Goal: Task Accomplishment & Management: Manage account settings

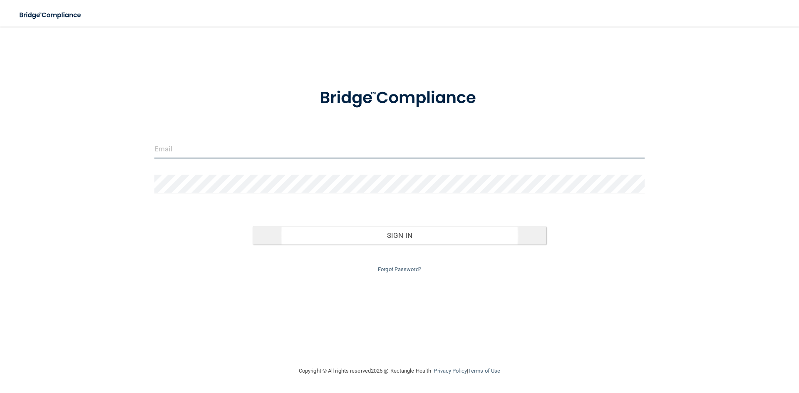
type input "[PERSON_NAME][EMAIL_ADDRESS][PERSON_NAME][DOMAIN_NAME]"
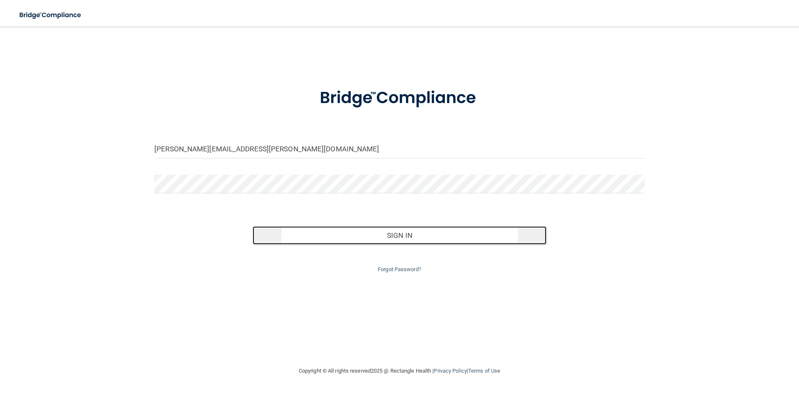
click at [287, 230] on button "Sign In" at bounding box center [400, 235] width 294 height 18
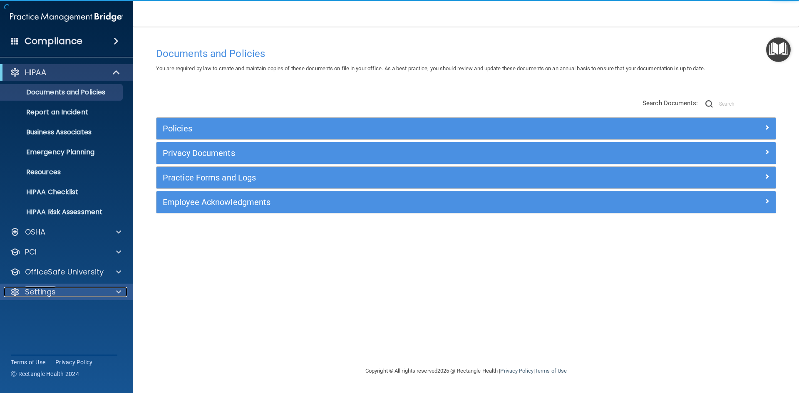
click at [106, 293] on div "Settings" at bounding box center [55, 292] width 103 height 10
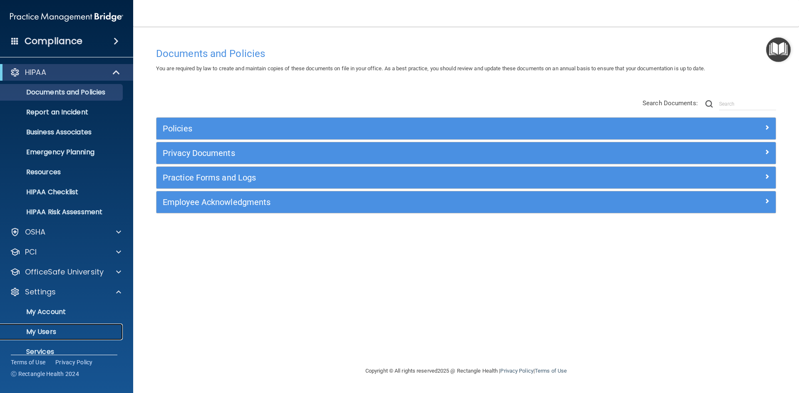
click at [49, 332] on p "My Users" at bounding box center [62, 332] width 114 height 8
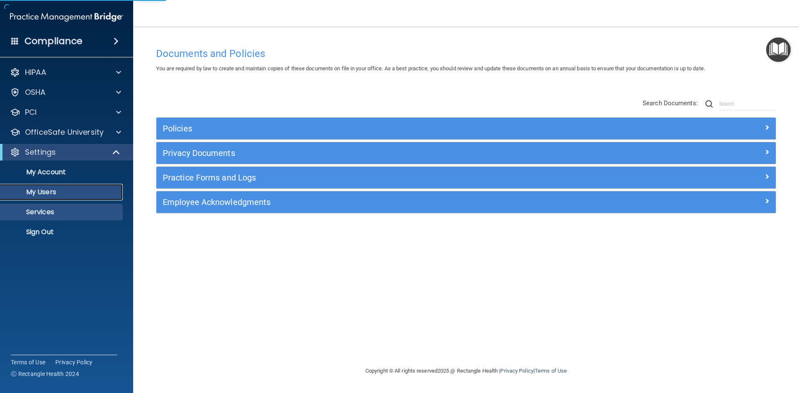
select select "20"
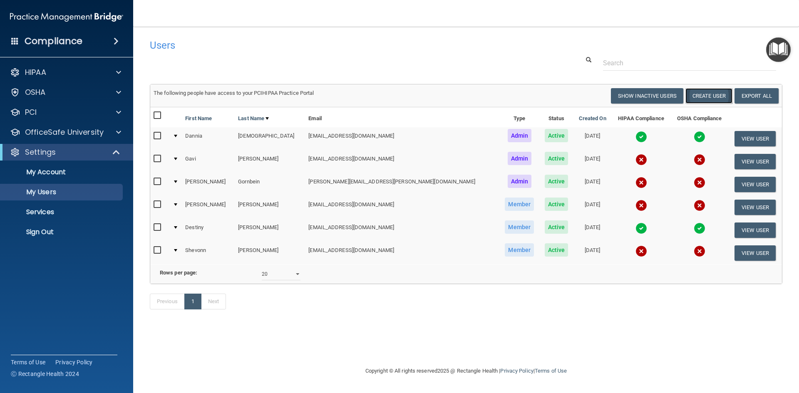
click at [710, 91] on button "Create User" at bounding box center [708, 95] width 47 height 15
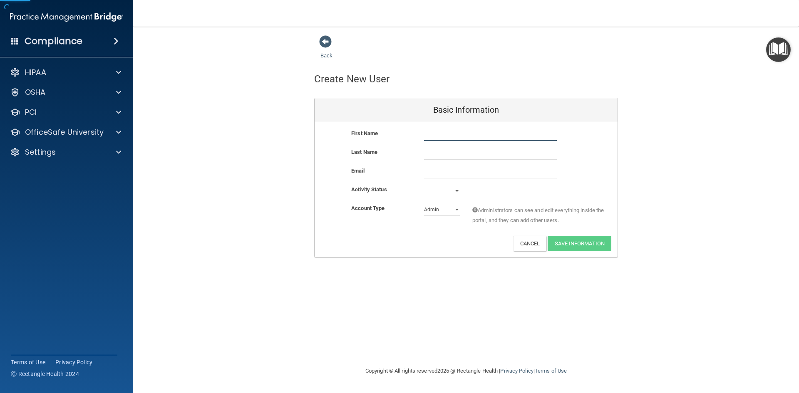
click at [454, 131] on input "text" at bounding box center [490, 135] width 133 height 12
type input "[PERSON_NAME]"
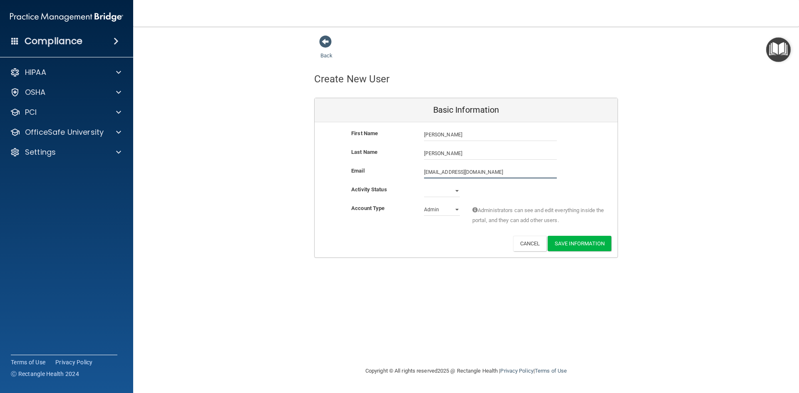
type input "[EMAIL_ADDRESS][DOMAIN_NAME]"
click at [448, 194] on select "Active Inactive" at bounding box center [442, 191] width 36 height 12
select select "active"
click at [424, 185] on select "Active Inactive" at bounding box center [442, 191] width 36 height 12
click at [444, 212] on select "Admin Member" at bounding box center [442, 209] width 36 height 12
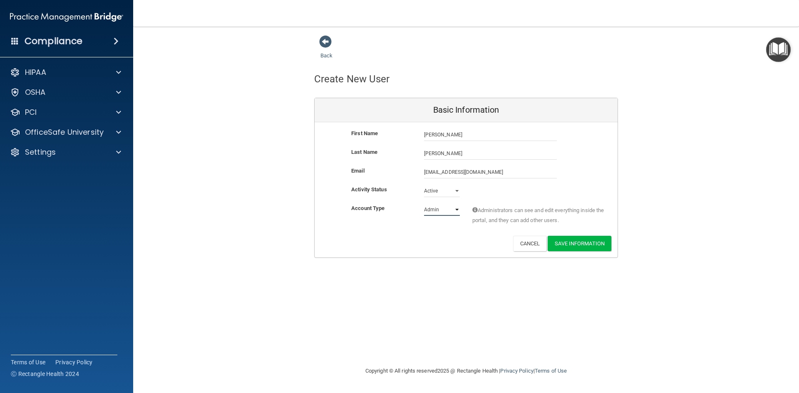
select select "practice_member"
click at [424, 203] on select "Admin Member" at bounding box center [442, 209] width 36 height 12
click at [584, 245] on button "Save Information" at bounding box center [580, 243] width 64 height 15
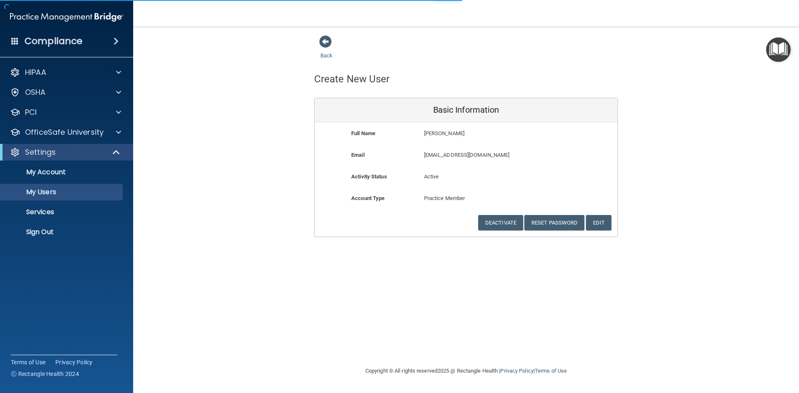
select select "20"
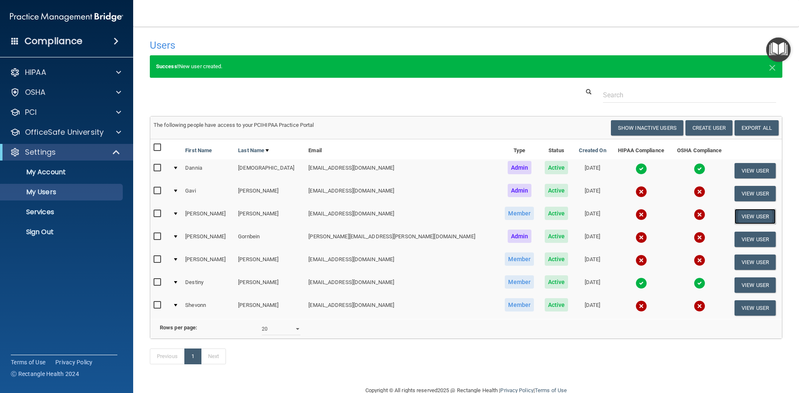
click at [736, 223] on button "View User" at bounding box center [754, 216] width 41 height 15
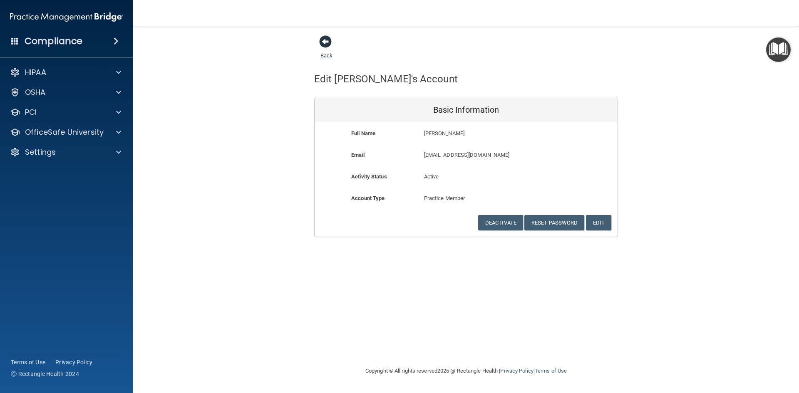
click at [330, 43] on span at bounding box center [325, 41] width 12 height 12
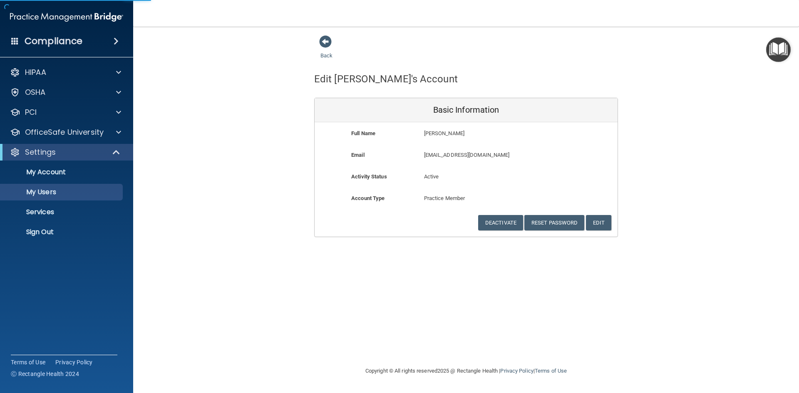
select select "20"
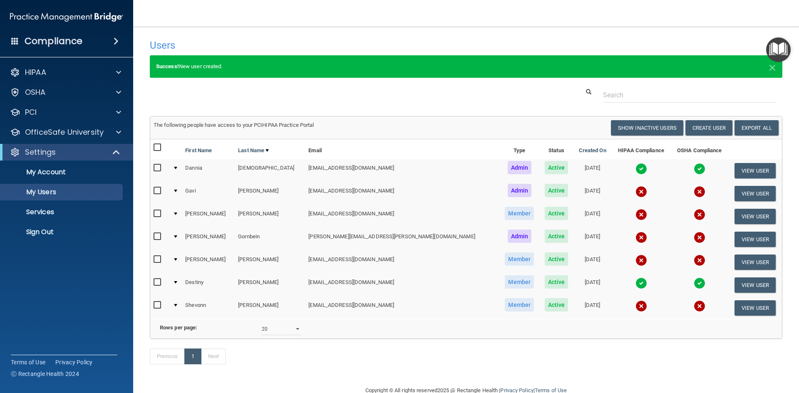
click at [90, 59] on div "Compliance HIPAA Documents and Policies Report an Incident Business Associates …" at bounding box center [66, 196] width 133 height 393
click at [50, 37] on h4 "Compliance" at bounding box center [54, 41] width 58 height 12
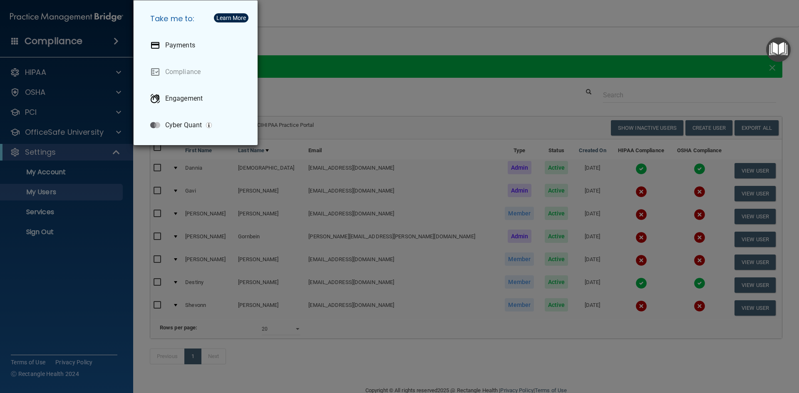
drag, startPoint x: 71, startPoint y: 33, endPoint x: 77, endPoint y: 41, distance: 9.8
click at [70, 33] on div "Take me to: Payments Compliance Engagement Cyber Quant" at bounding box center [399, 196] width 799 height 393
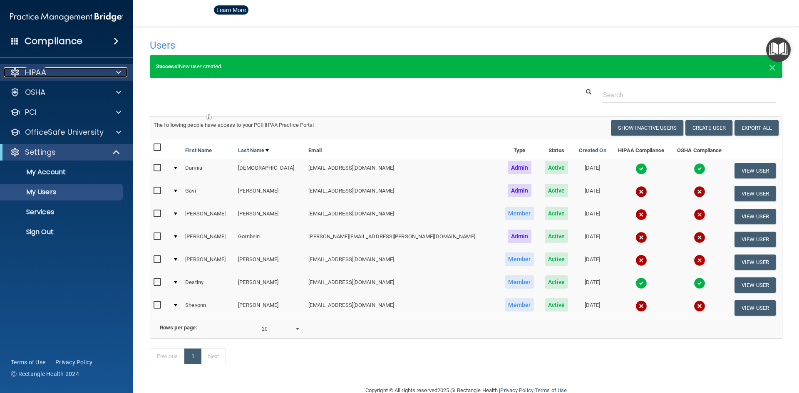
click at [67, 73] on div "HIPAA" at bounding box center [55, 72] width 103 height 10
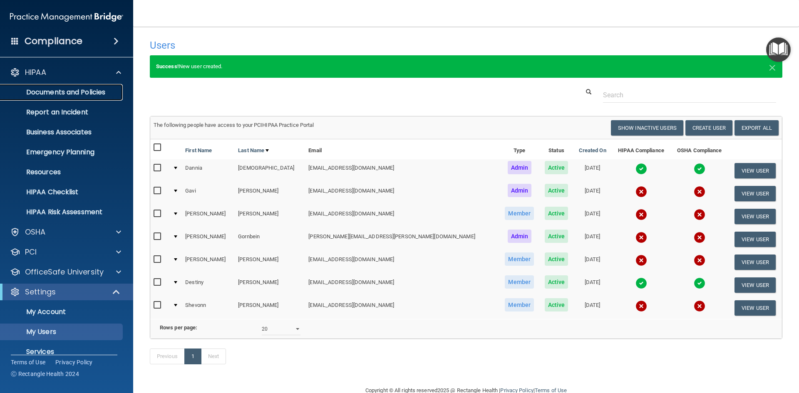
click at [90, 93] on p "Documents and Policies" at bounding box center [62, 92] width 114 height 8
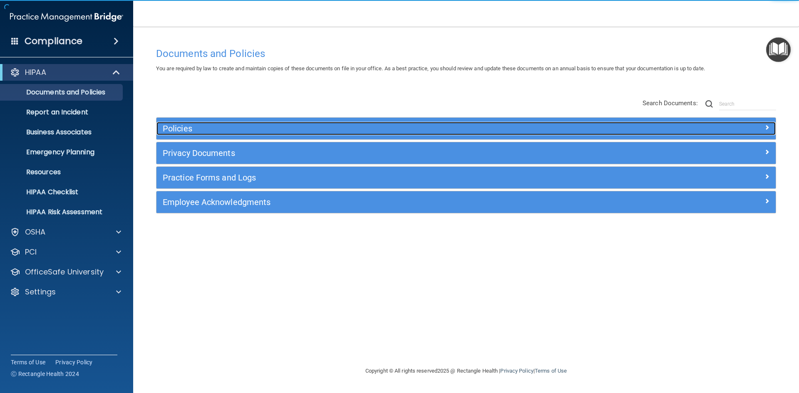
click at [727, 124] on div at bounding box center [698, 127] width 155 height 10
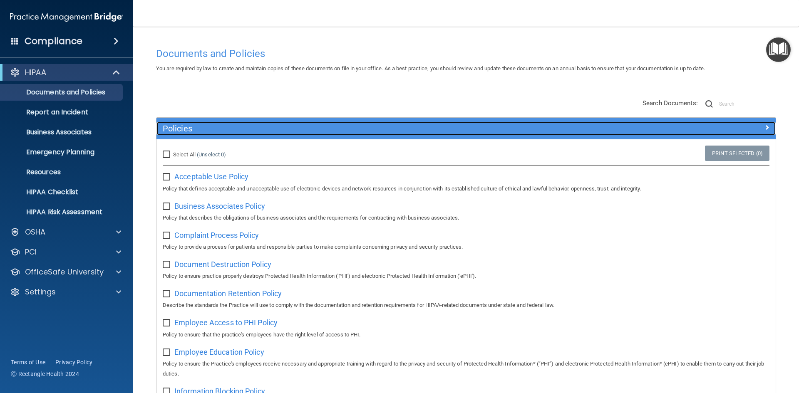
click at [631, 122] on div at bounding box center [698, 127] width 155 height 10
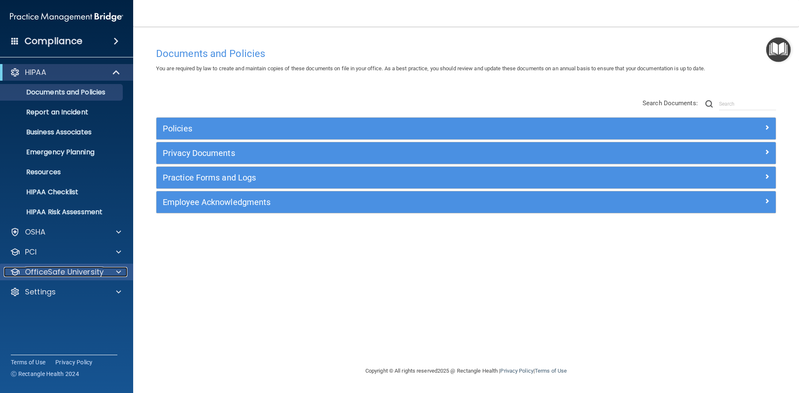
click at [104, 272] on div "OfficeSafe University" at bounding box center [55, 272] width 103 height 10
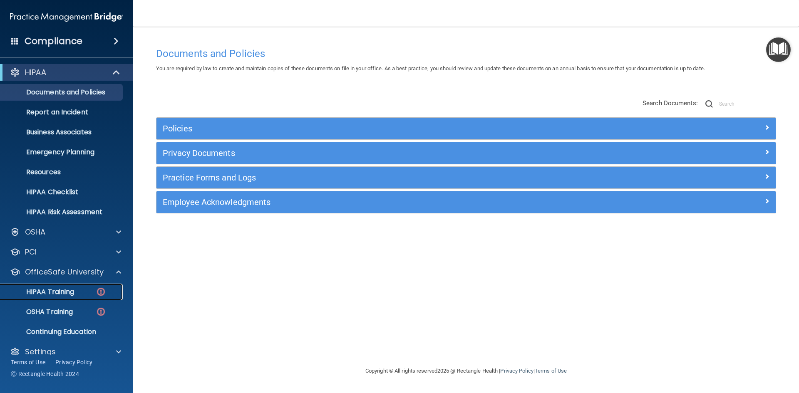
click at [72, 286] on link "HIPAA Training" at bounding box center [57, 292] width 131 height 17
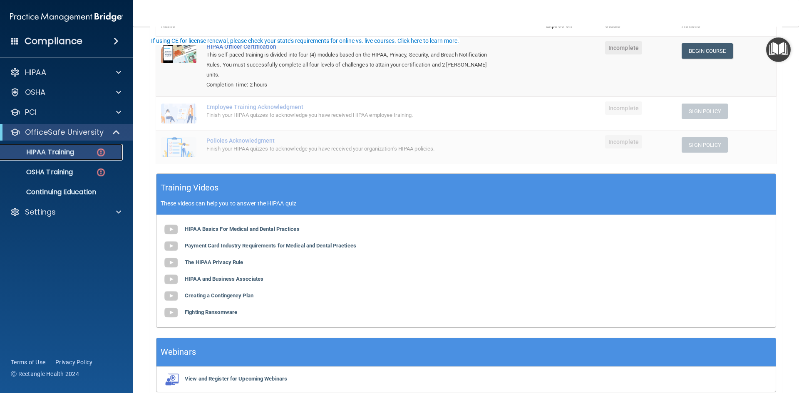
scroll to position [139, 0]
